Goal: Task Accomplishment & Management: Manage account settings

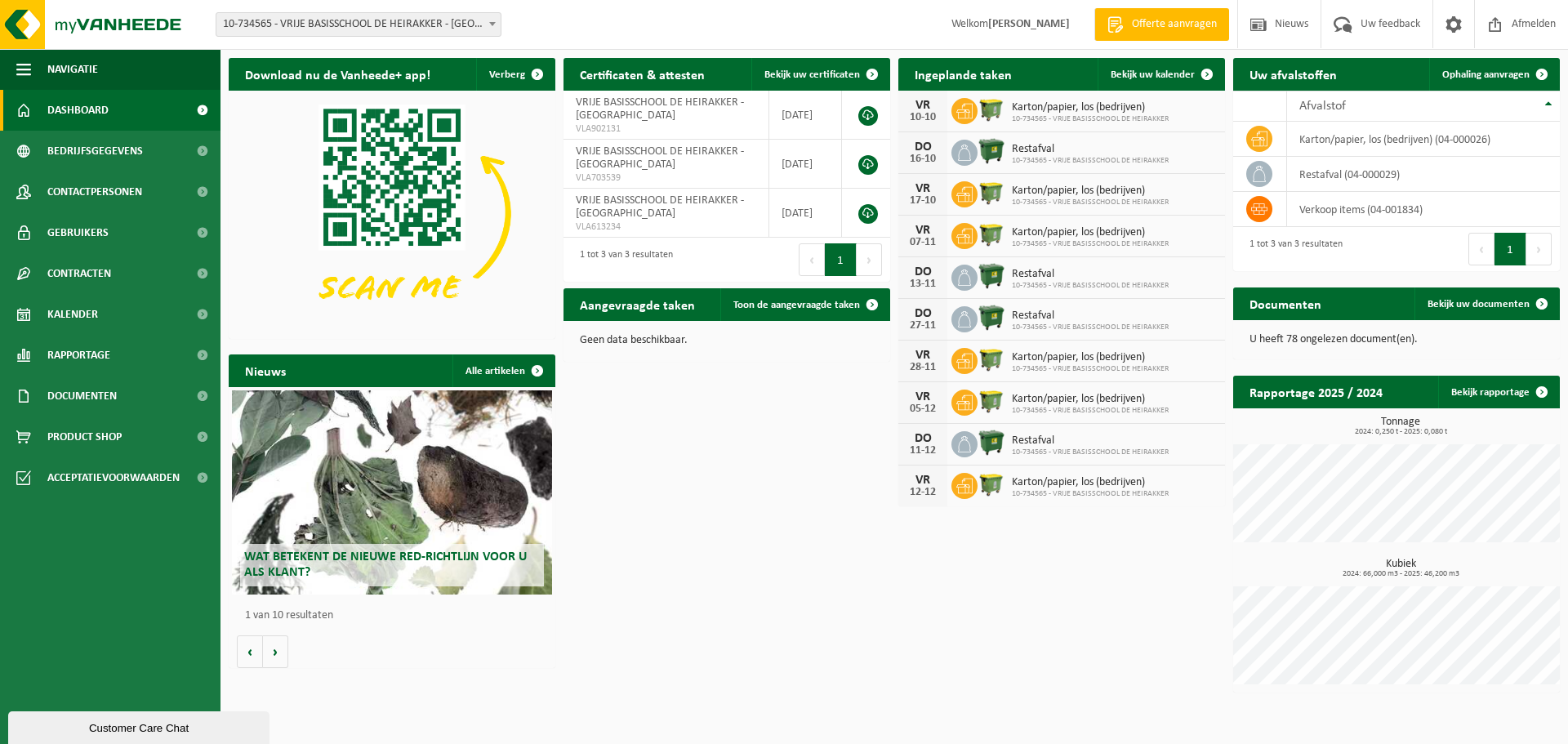
click at [1081, 403] on span "Karton/papier, los (bedrijven)" at bounding box center [1090, 399] width 157 height 13
click at [927, 400] on div "VR" at bounding box center [923, 397] width 33 height 13
click at [1043, 400] on span "Karton/papier, los (bedrijven)" at bounding box center [1090, 399] width 157 height 13
click at [92, 315] on span "Kalender" at bounding box center [72, 315] width 51 height 41
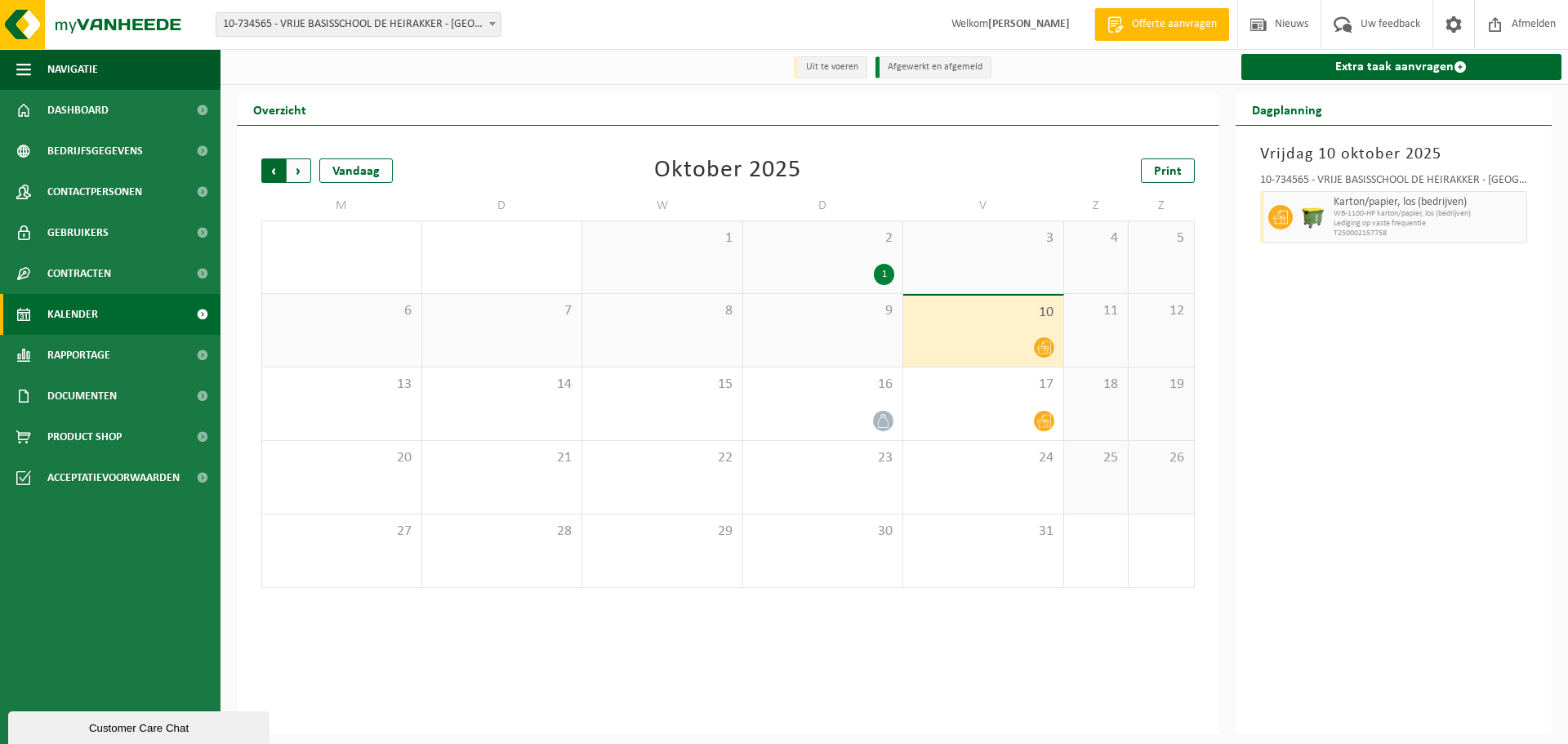
click at [296, 172] on span "Volgende" at bounding box center [299, 171] width 25 height 25
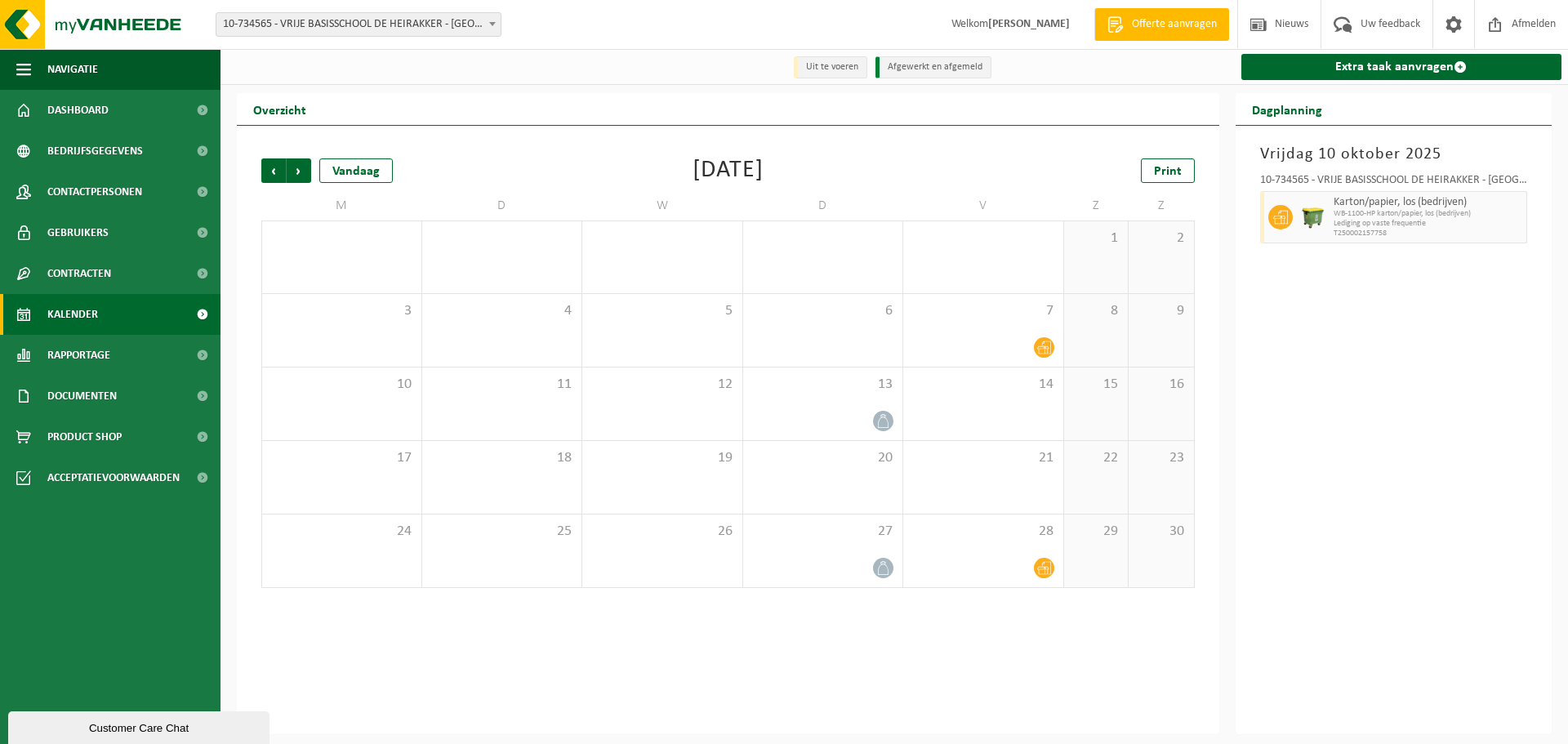
click at [296, 172] on span "Volgende" at bounding box center [299, 171] width 25 height 25
click at [1044, 273] on icon at bounding box center [1044, 274] width 14 height 14
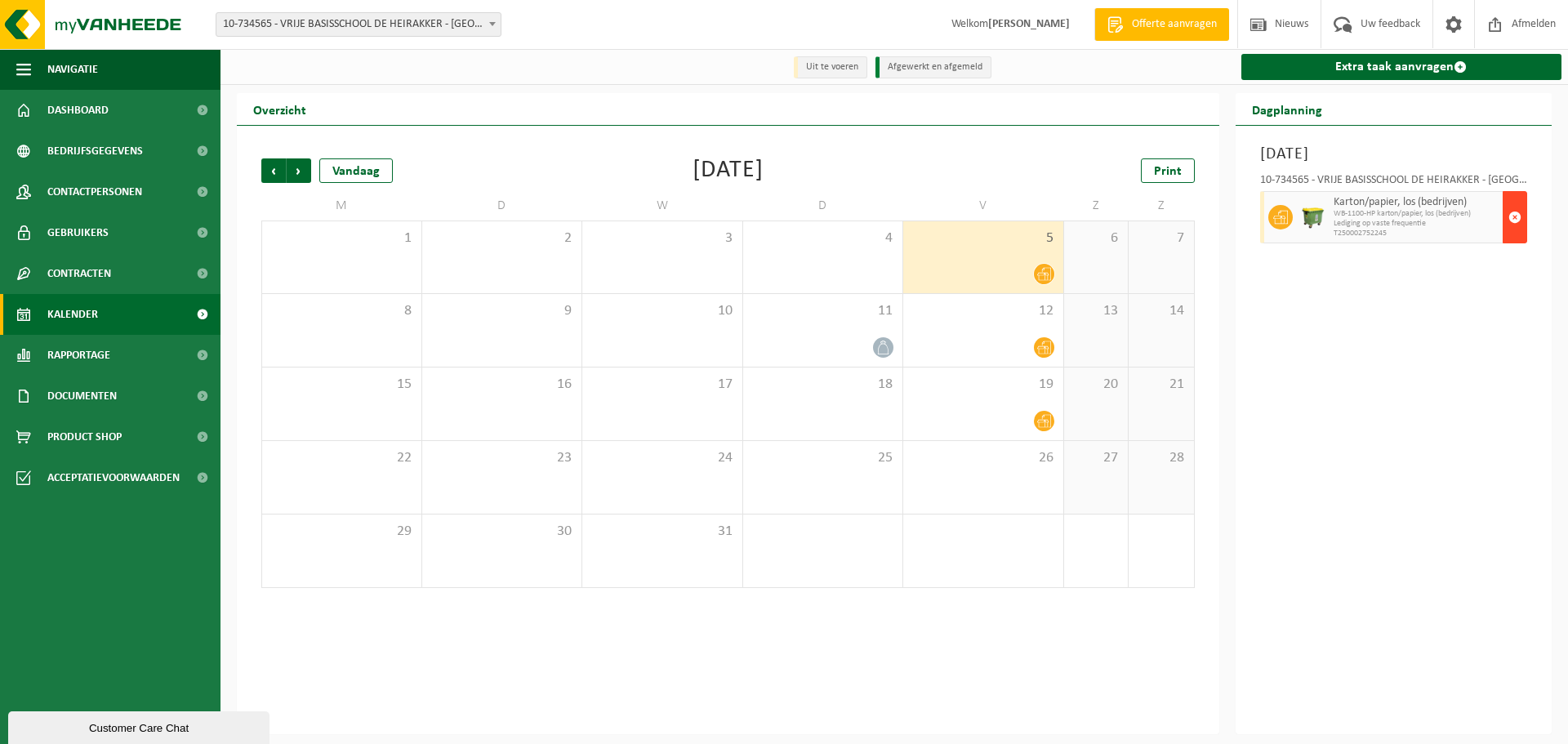
click at [1512, 213] on span "button" at bounding box center [1515, 218] width 13 height 33
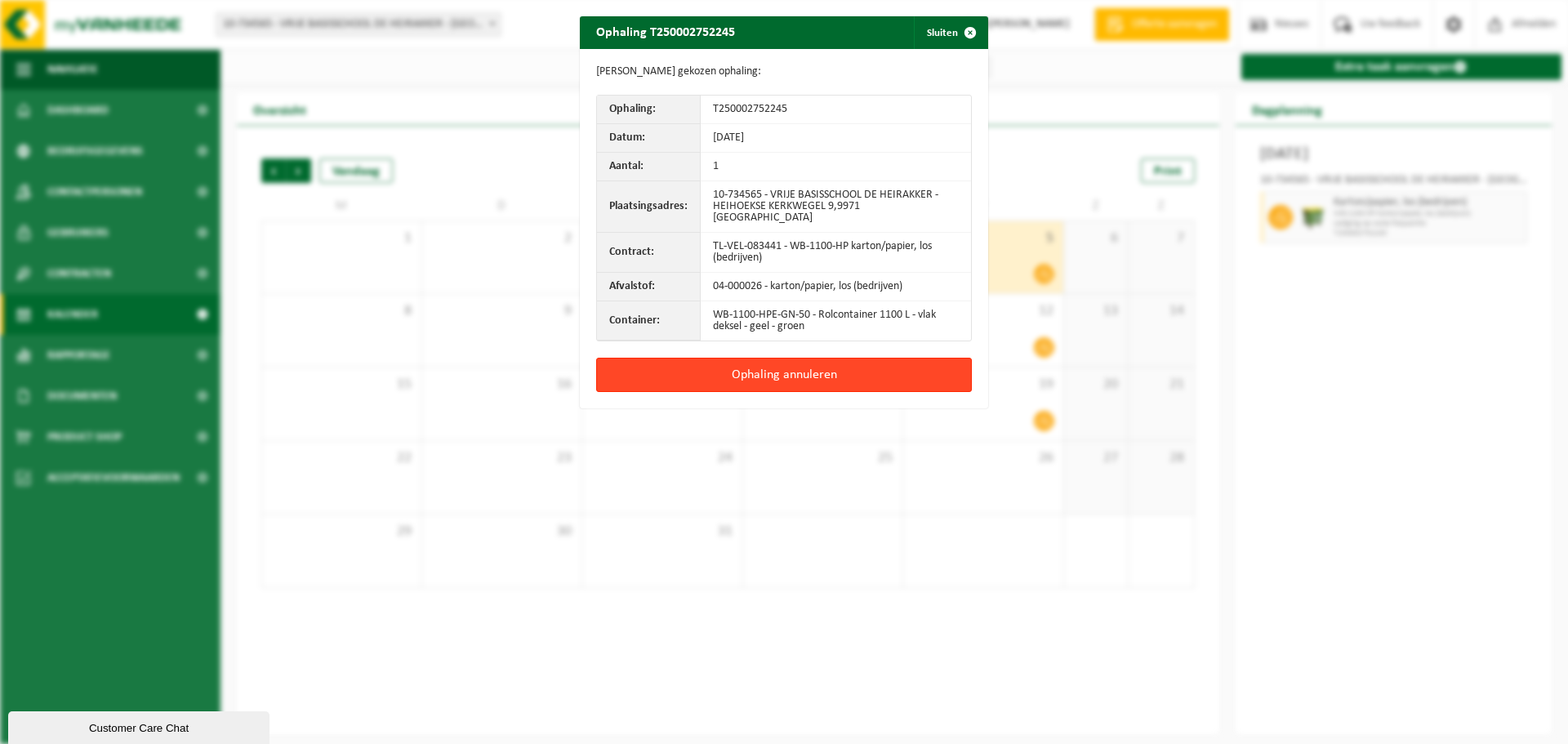
click at [783, 362] on button "Ophaling annuleren" at bounding box center [784, 375] width 376 height 34
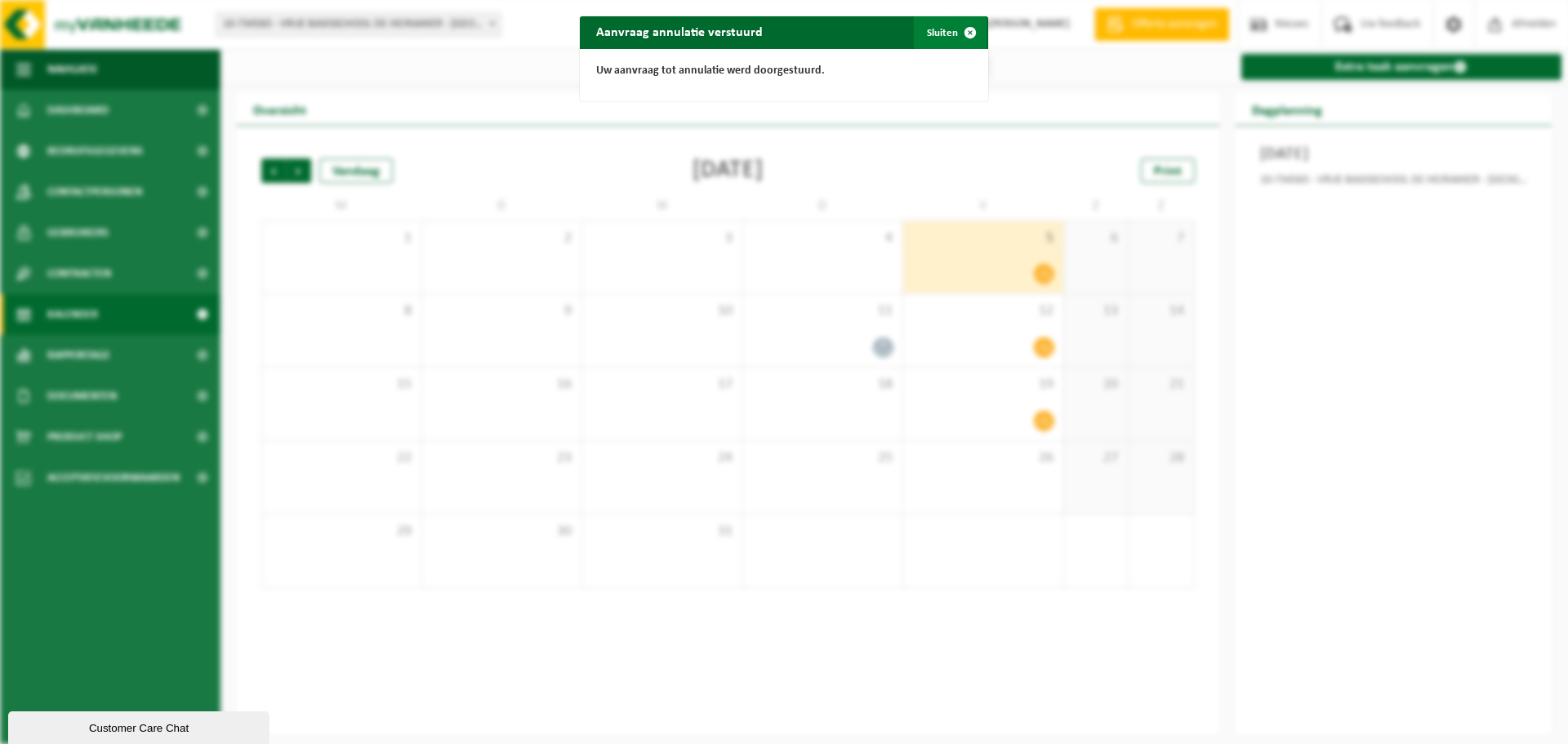
click at [967, 28] on span "button" at bounding box center [970, 33] width 33 height 33
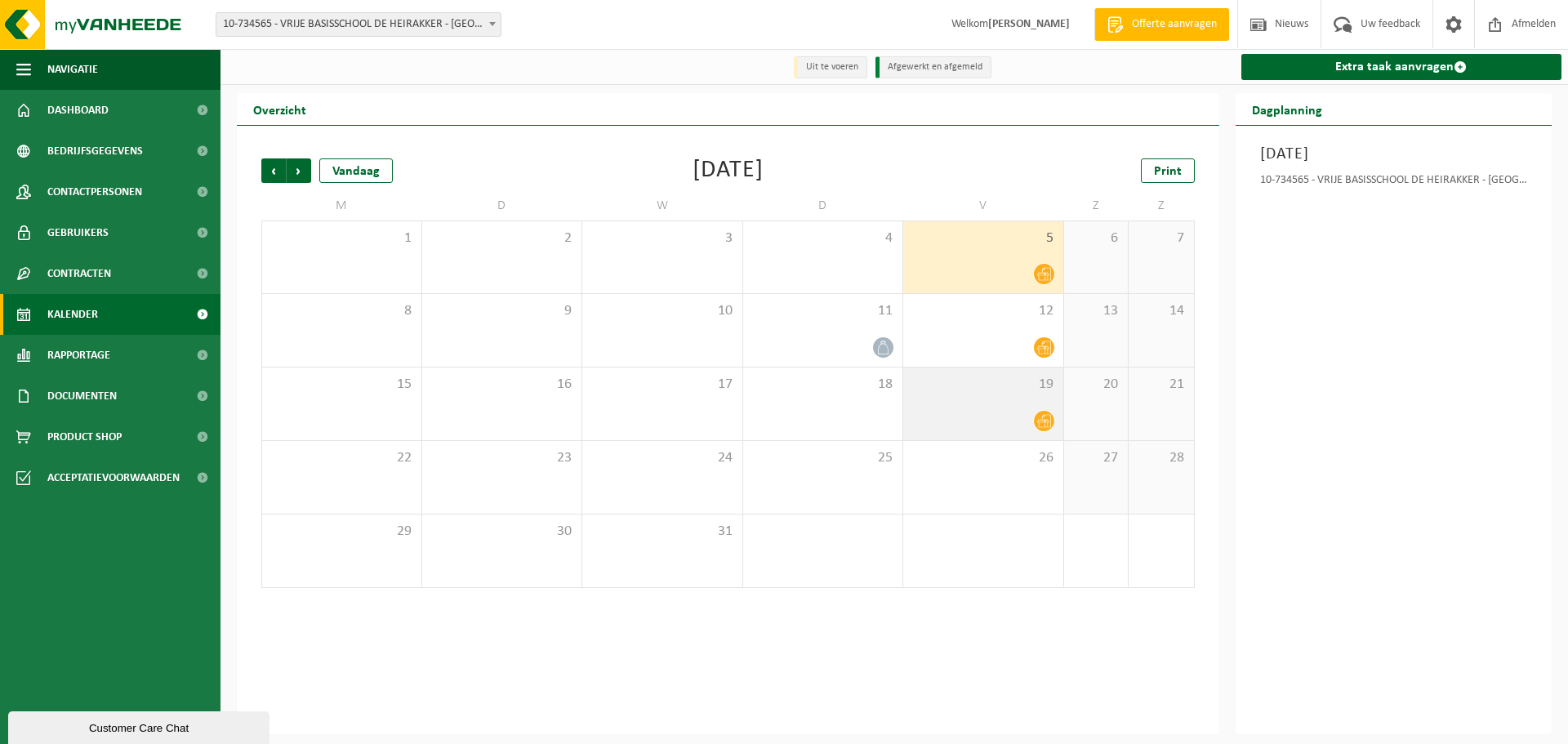
click at [1047, 420] on icon at bounding box center [1044, 421] width 14 height 14
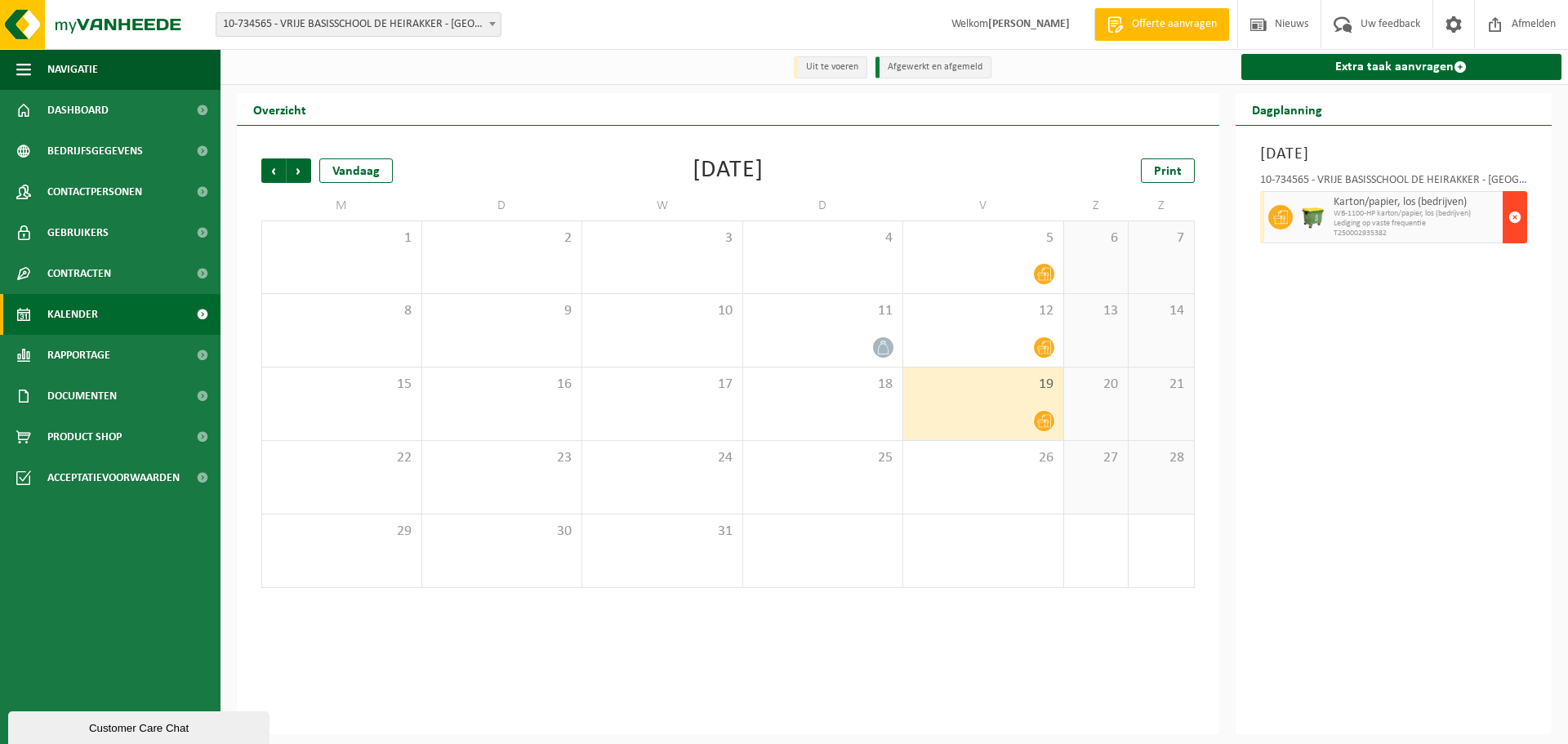
click at [1512, 218] on span "button" at bounding box center [1515, 218] width 13 height 33
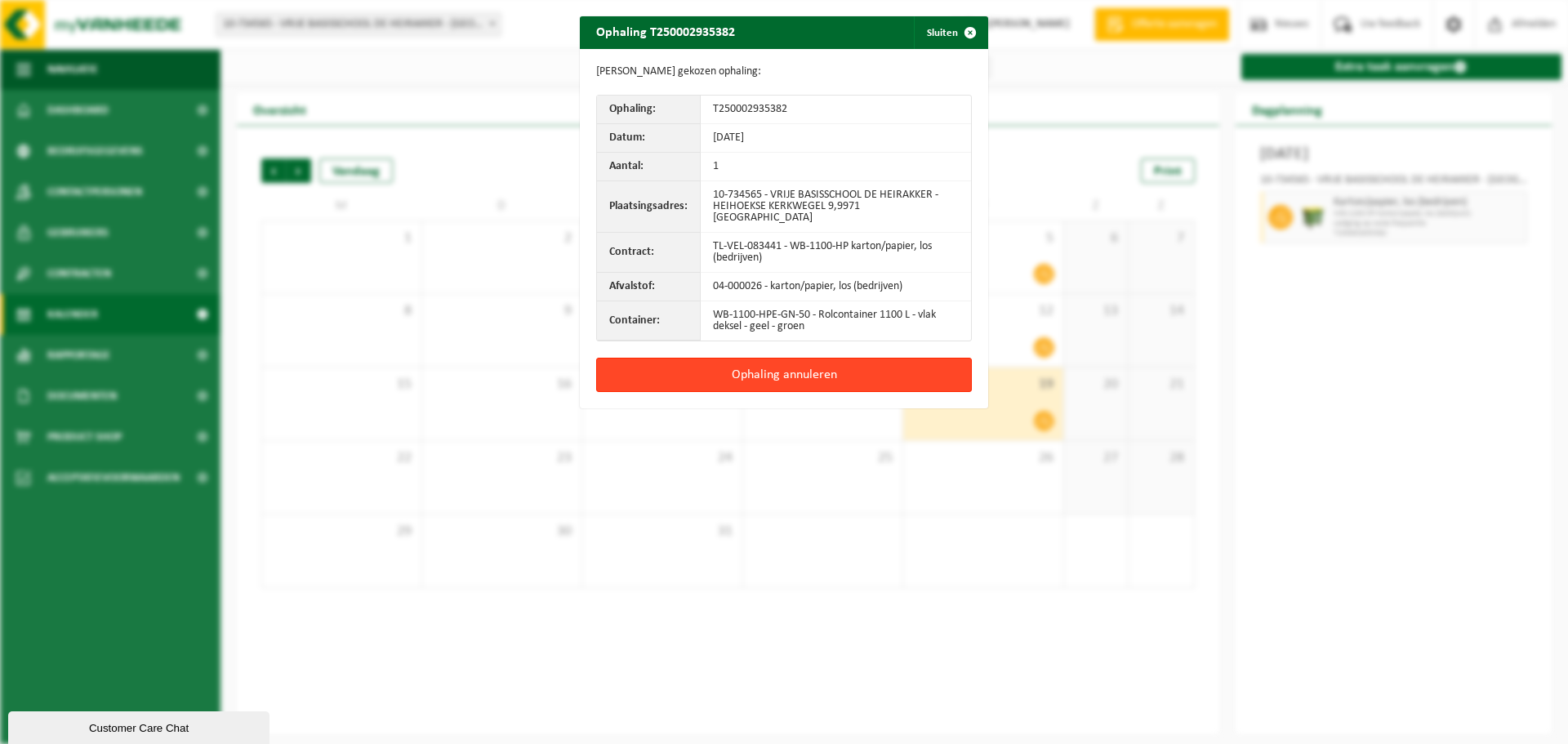
click at [757, 363] on button "Ophaling annuleren" at bounding box center [784, 375] width 376 height 34
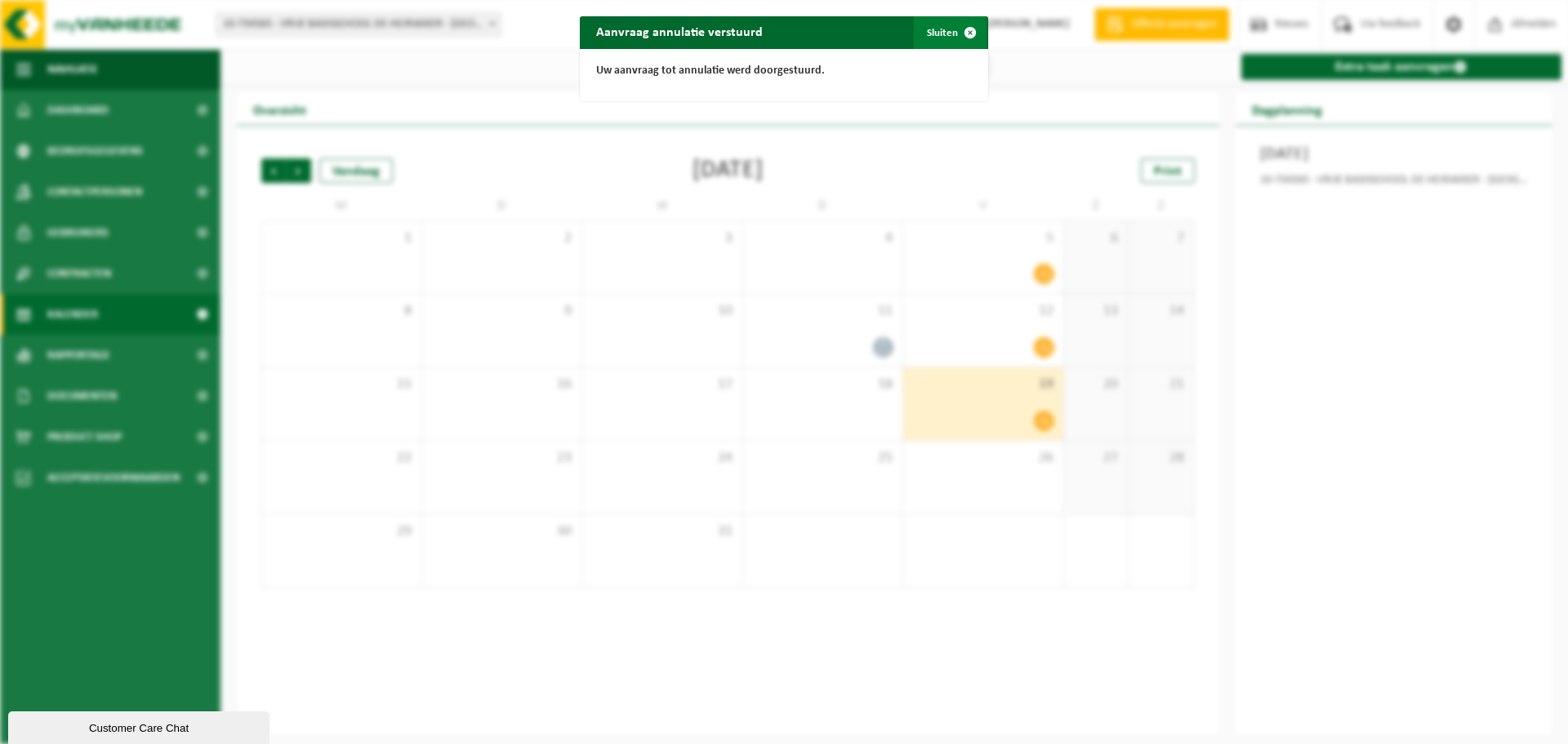
click at [963, 27] on span "button" at bounding box center [970, 33] width 33 height 33
